Goal: Information Seeking & Learning: Learn about a topic

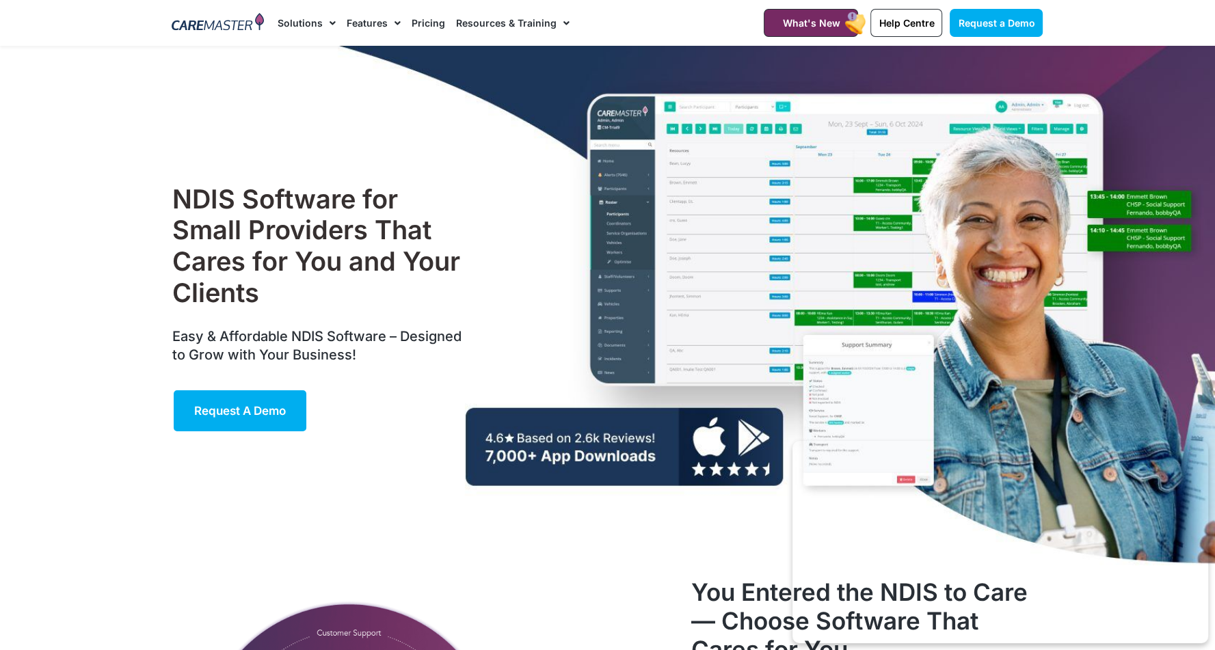
click at [419, 19] on link "Pricing" at bounding box center [429, 23] width 34 height 46
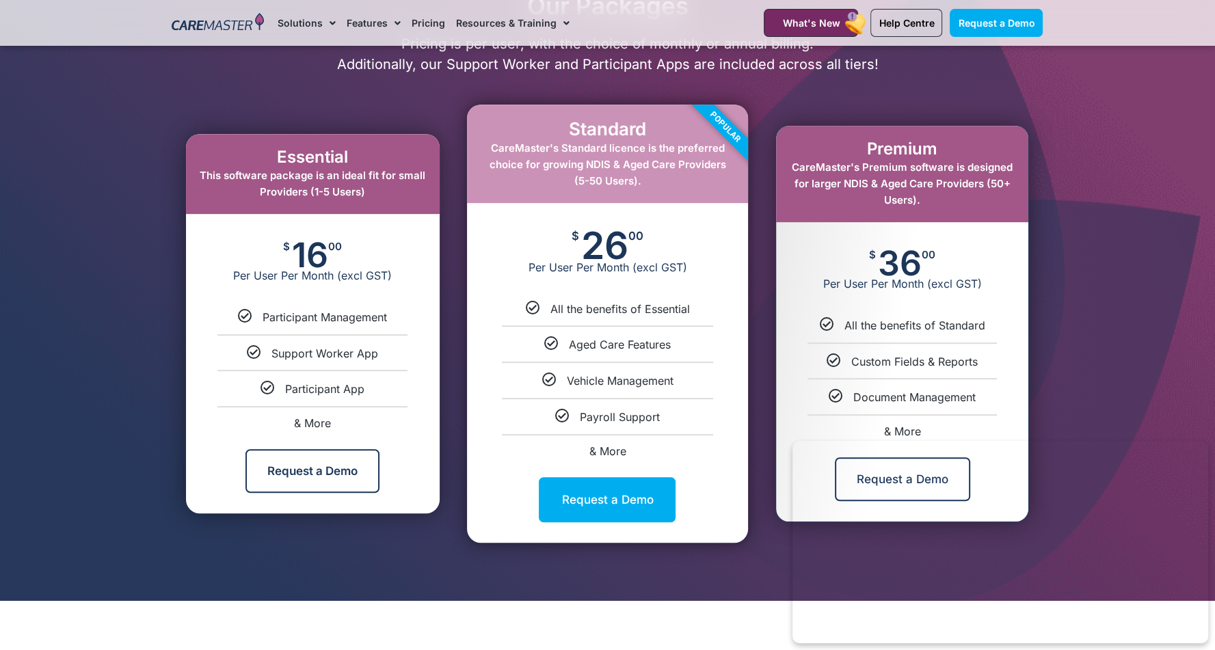
scroll to position [684, 0]
